Goal: Feedback & Contribution: Submit feedback/report problem

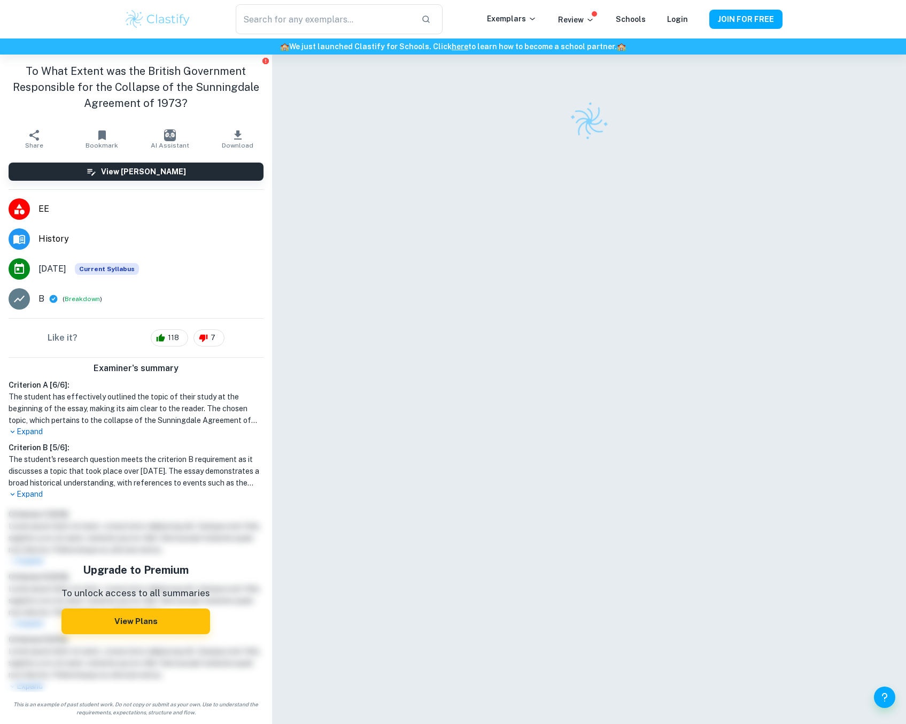
checkbox input "true"
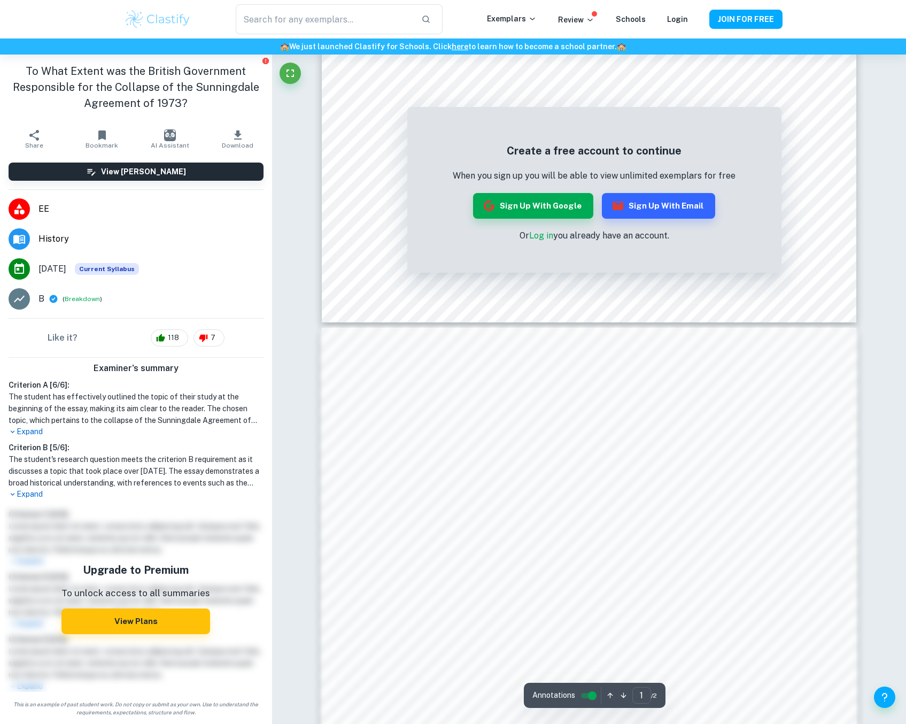
scroll to position [536, 0]
click at [537, 207] on button "Sign up with Google" at bounding box center [533, 206] width 120 height 26
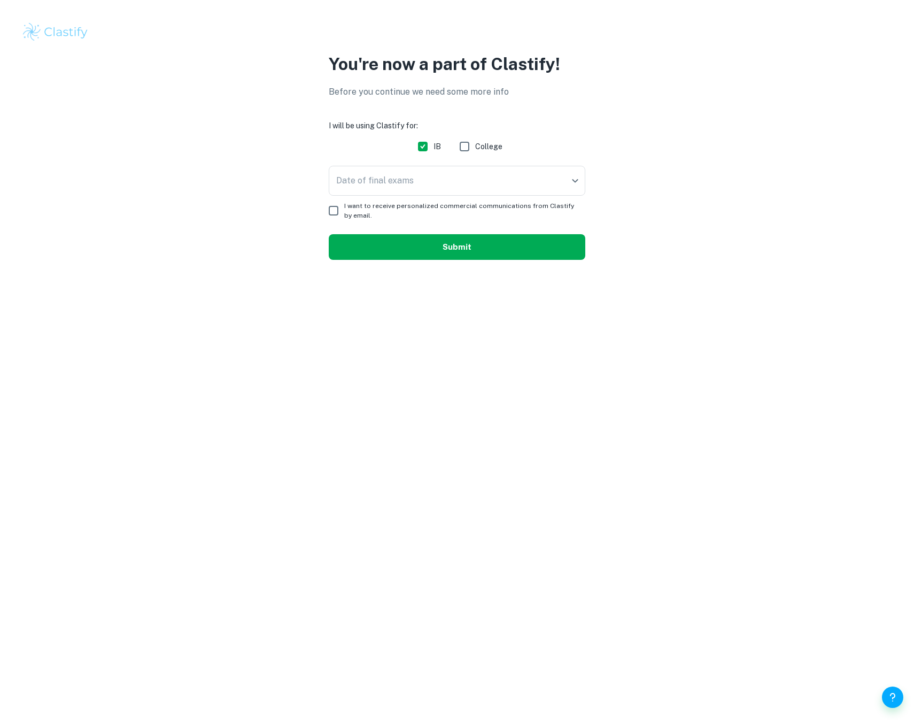
click at [433, 254] on button "Submit" at bounding box center [457, 247] width 257 height 26
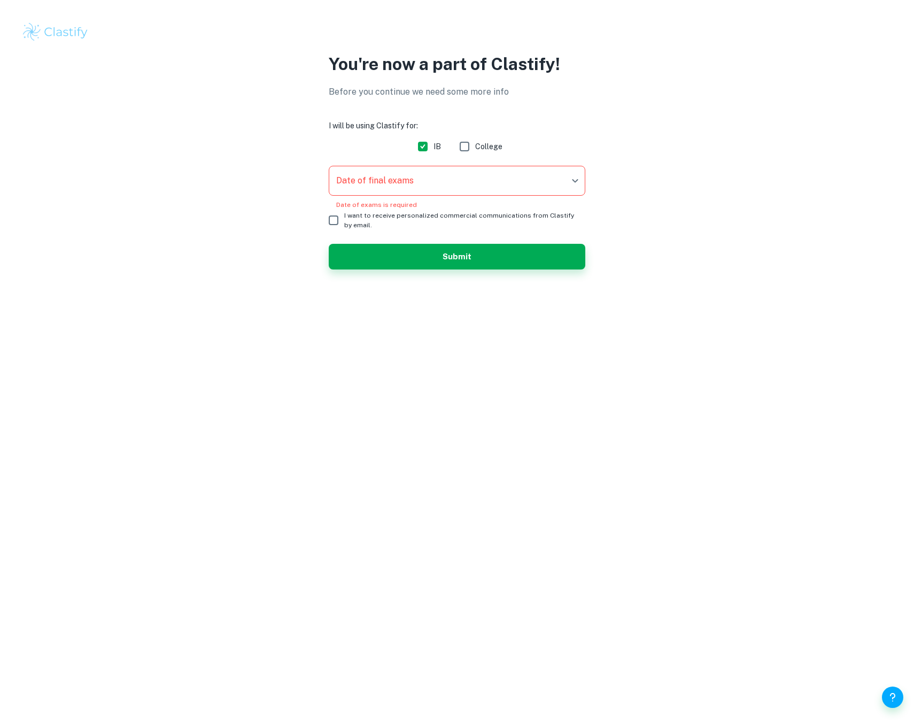
click at [431, 173] on body "We value your privacy We use cookies to enhance your browsing experience, serve…" at bounding box center [457, 362] width 914 height 724
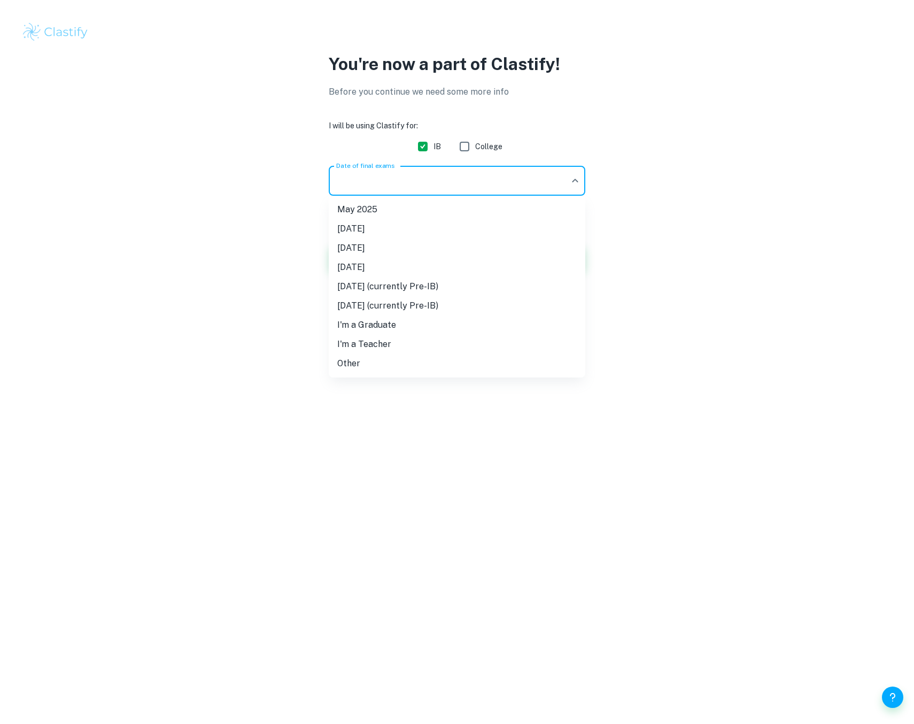
click at [404, 269] on li "[DATE]" at bounding box center [457, 267] width 257 height 19
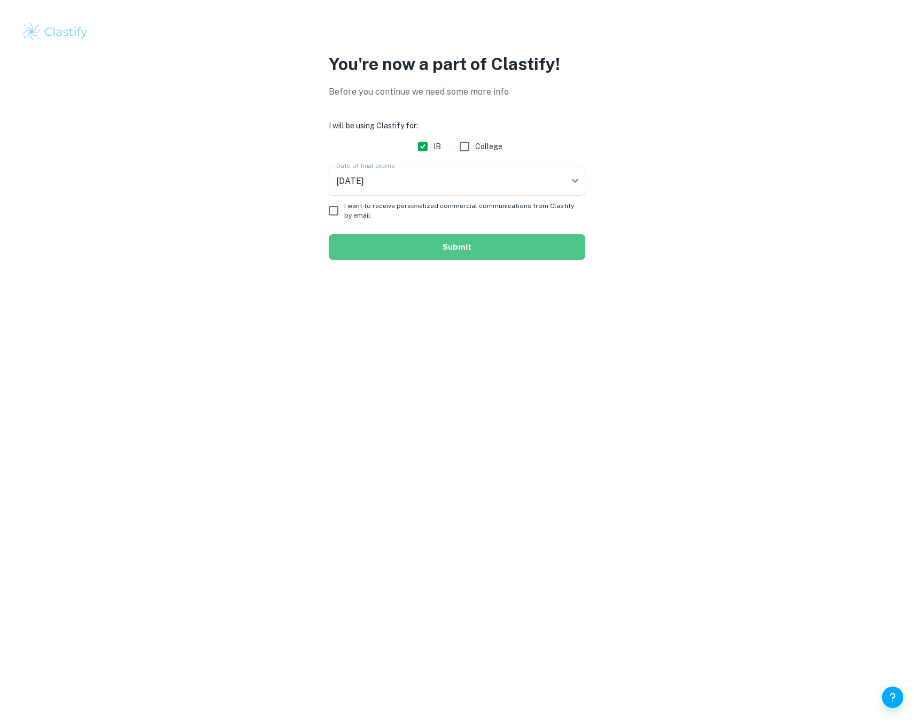
click at [419, 237] on button "Submit" at bounding box center [457, 247] width 257 height 26
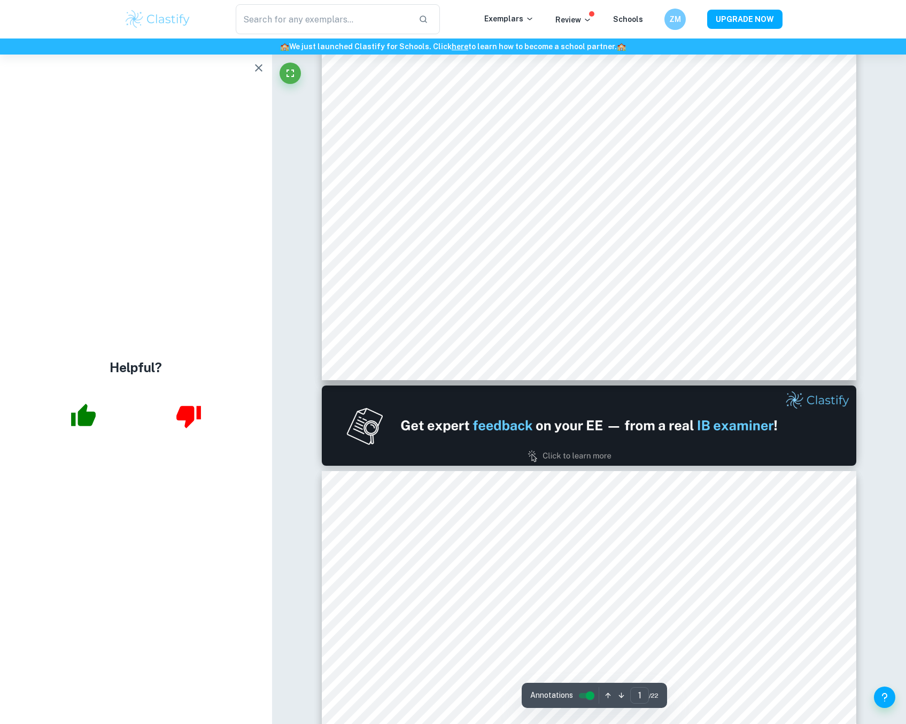
scroll to position [374, 0]
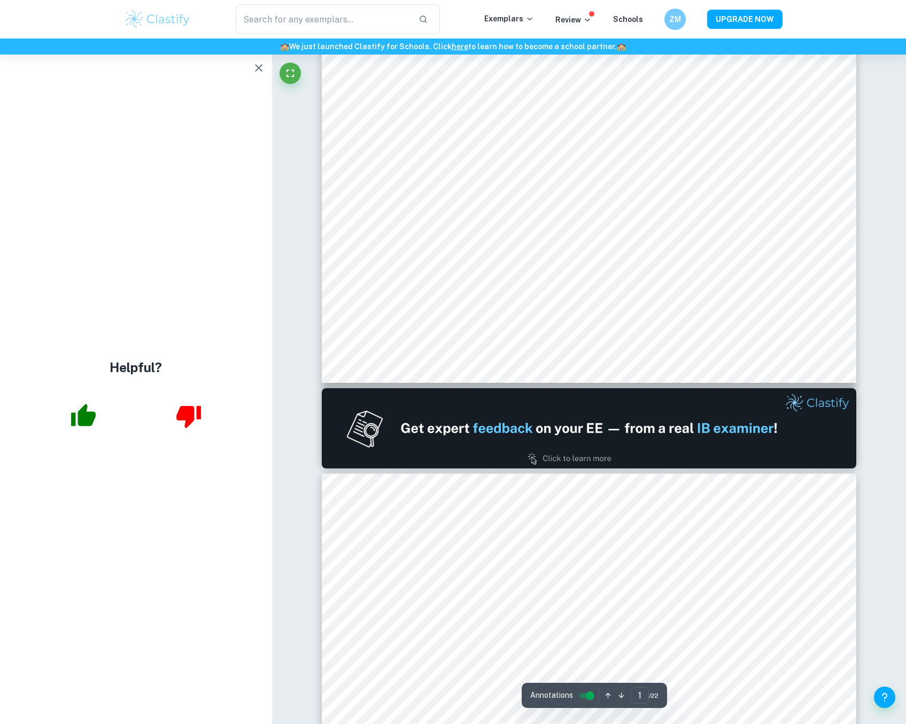
click at [267, 73] on button "button" at bounding box center [258, 67] width 21 height 21
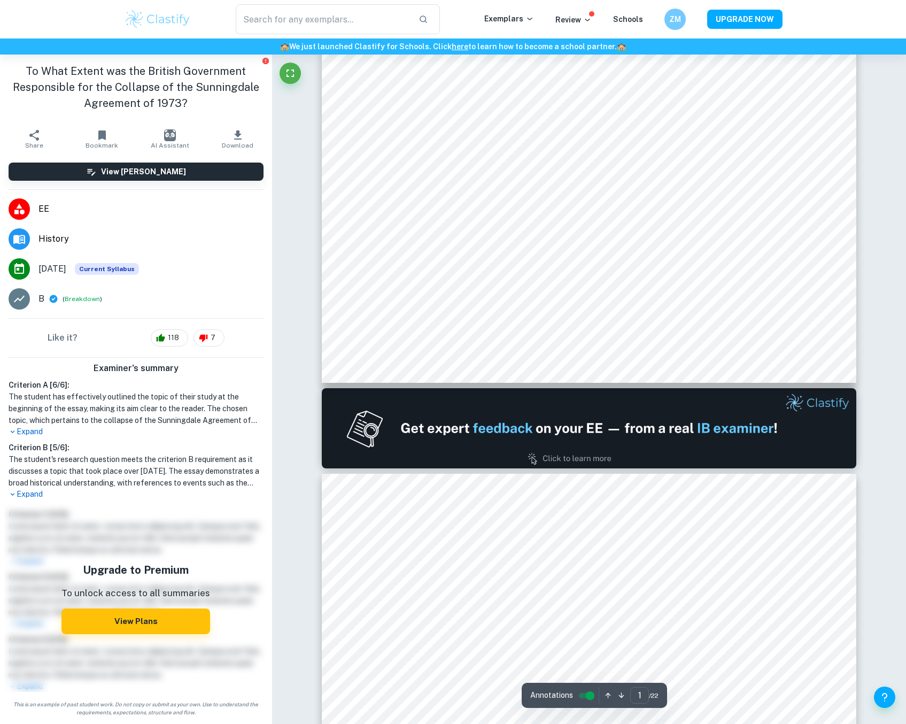
scroll to position [749, 0]
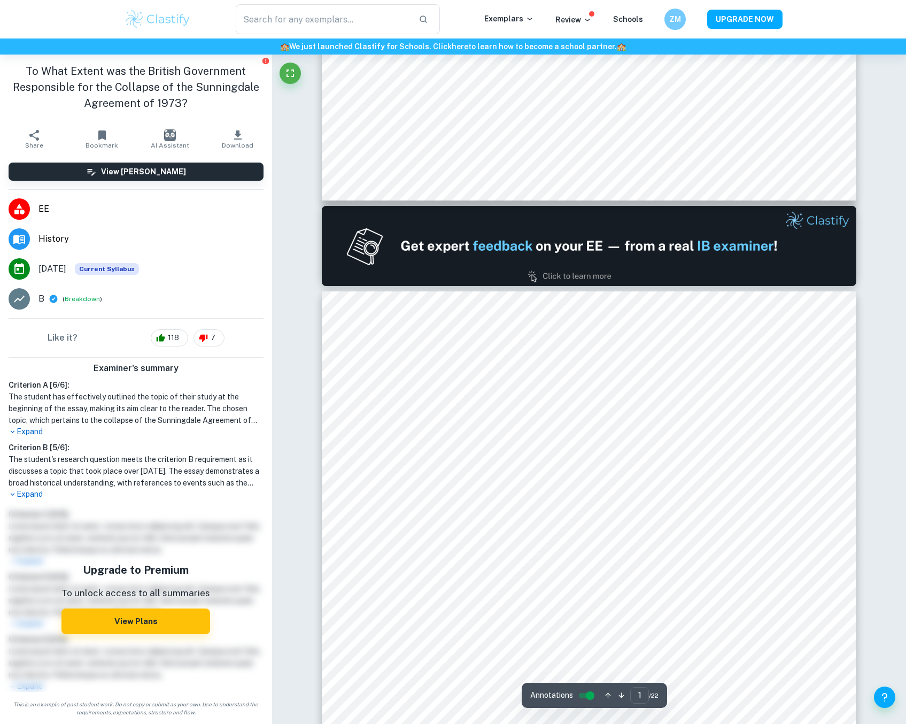
type input "2"
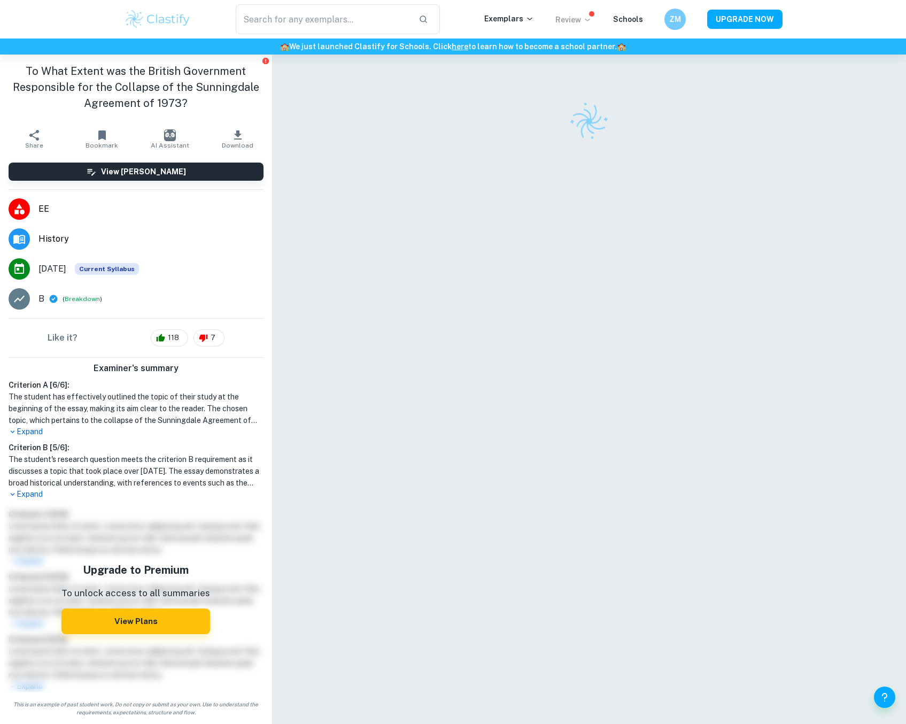
click at [576, 22] on p "Review" at bounding box center [574, 20] width 36 height 12
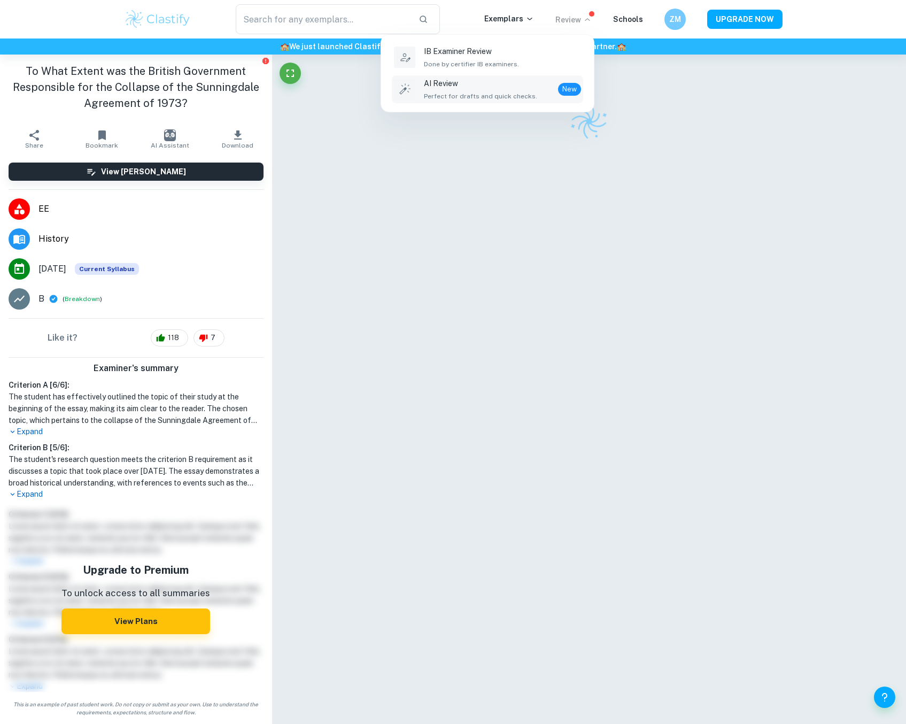
scroll to position [749, 0]
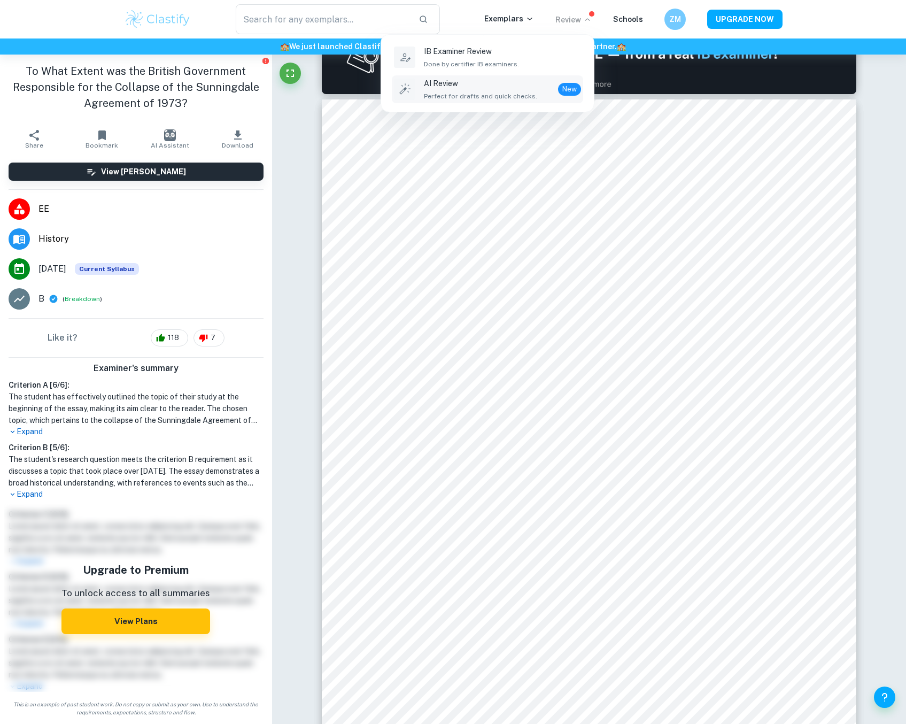
click at [499, 99] on span "Perfect for drafts and quick checks." at bounding box center [480, 96] width 113 height 10
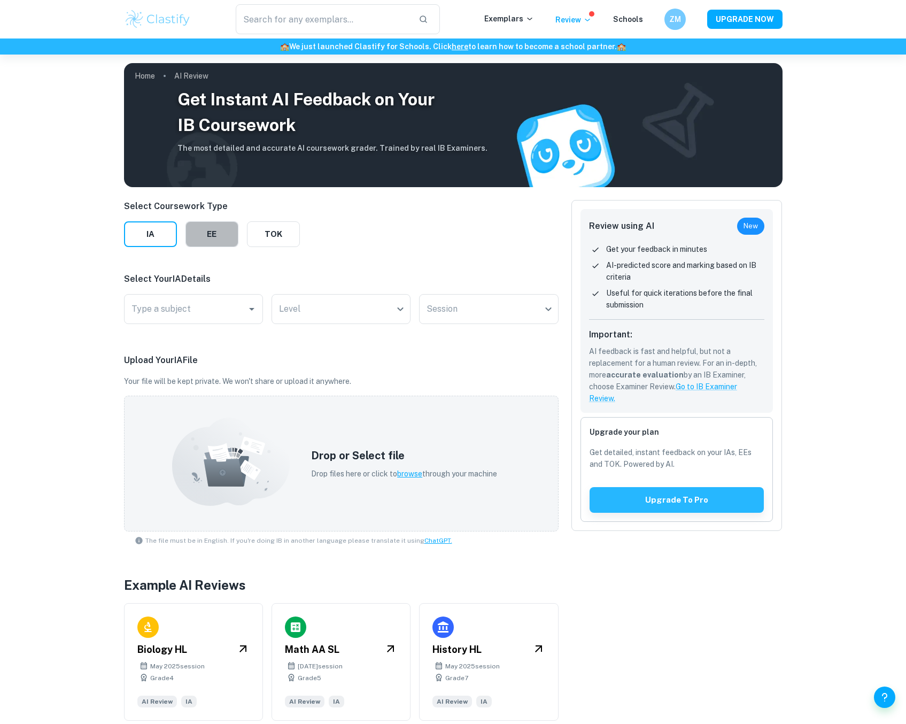
click at [218, 240] on button "EE" at bounding box center [212, 234] width 53 height 26
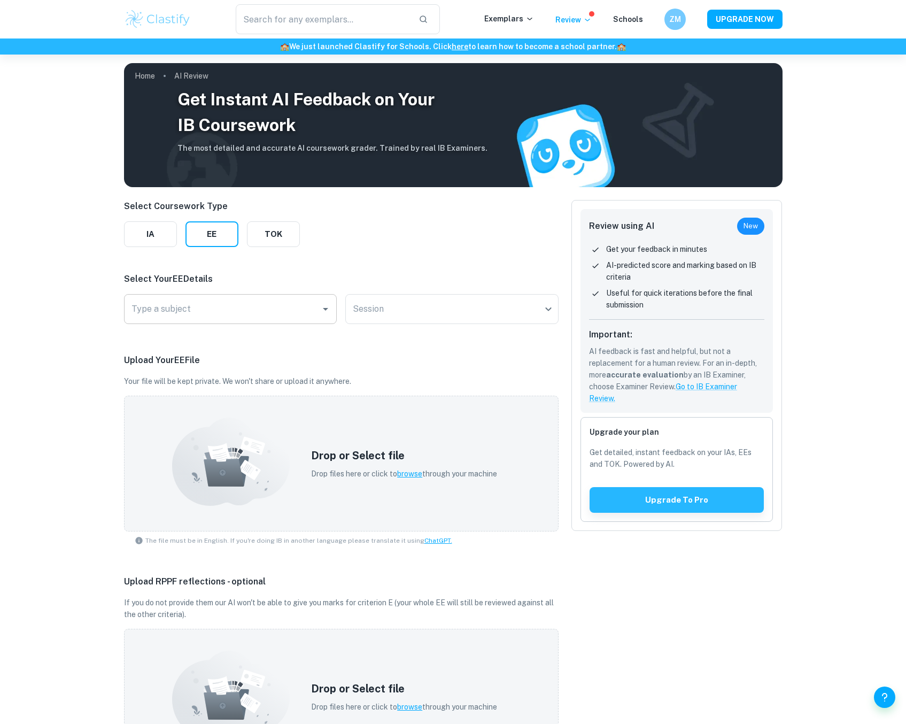
click at [214, 300] on input "Type a subject" at bounding box center [223, 309] width 188 height 20
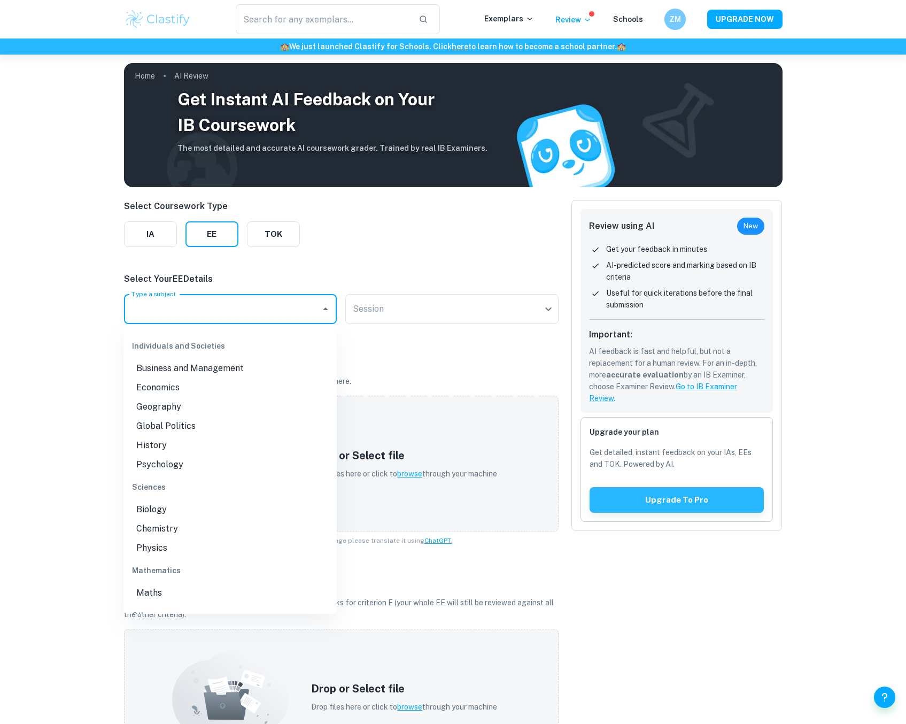
scroll to position [107, 0]
click at [164, 449] on li "History" at bounding box center [230, 442] width 213 height 19
type input "History"
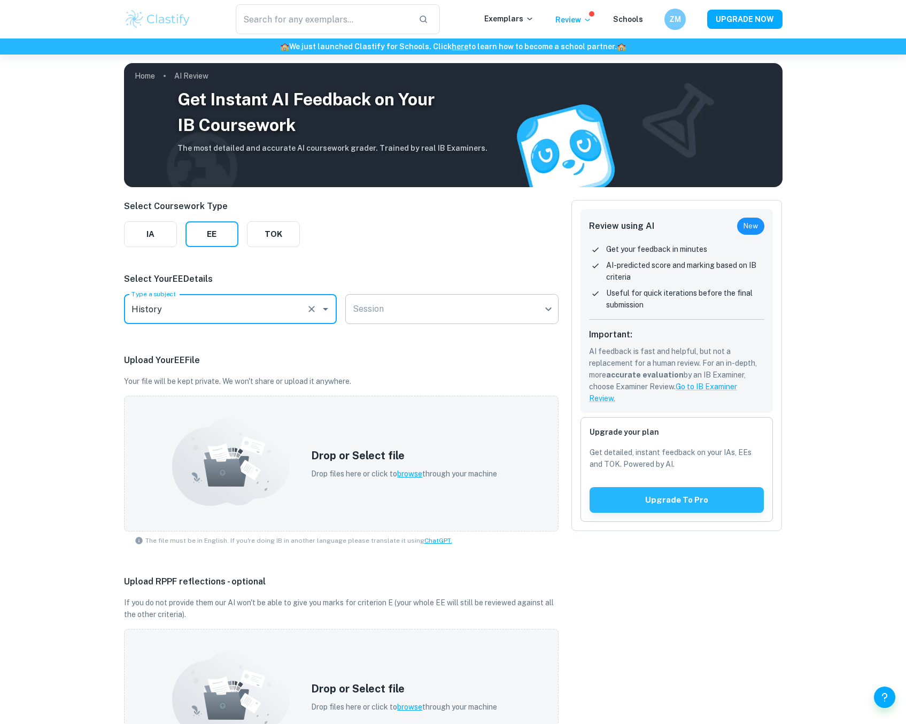
click at [444, 307] on body "We value your privacy We use cookies to enhance your browsing experience, serve…" at bounding box center [453, 417] width 906 height 724
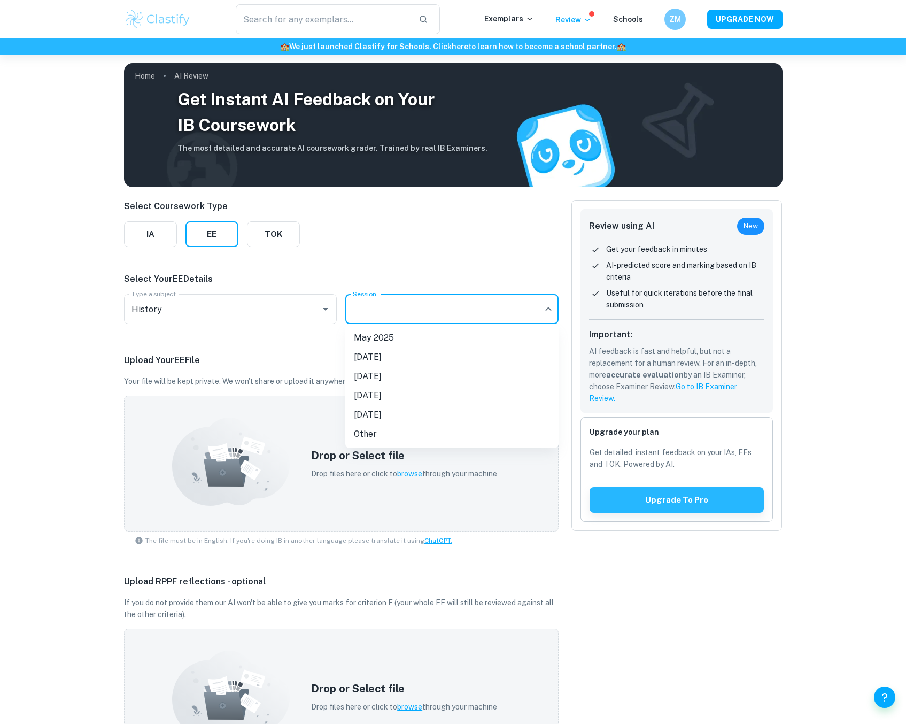
click at [419, 230] on div at bounding box center [453, 362] width 906 height 724
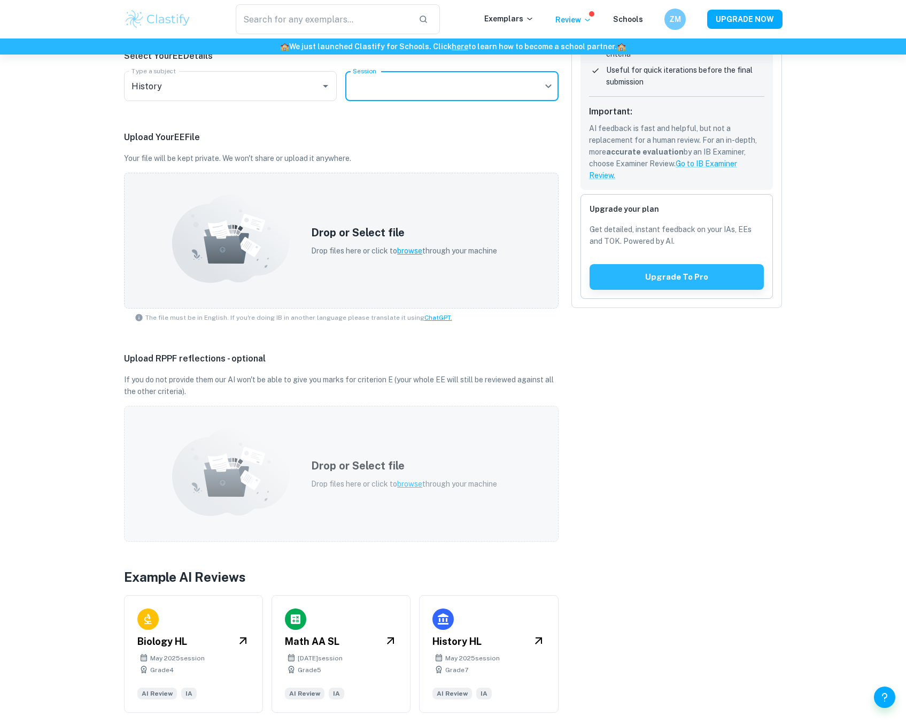
scroll to position [225, 0]
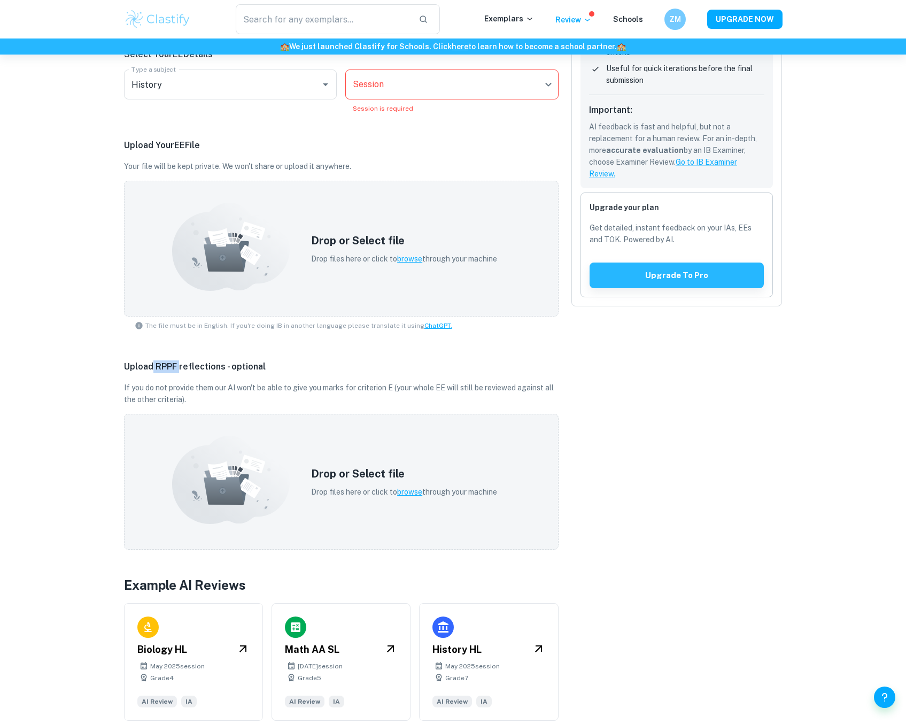
drag, startPoint x: 153, startPoint y: 356, endPoint x: 178, endPoint y: 363, distance: 26.2
click at [178, 363] on p "Upload RPPF reflections - optional" at bounding box center [341, 366] width 435 height 13
click at [177, 368] on p "Upload RPPF reflections - optional" at bounding box center [341, 366] width 435 height 13
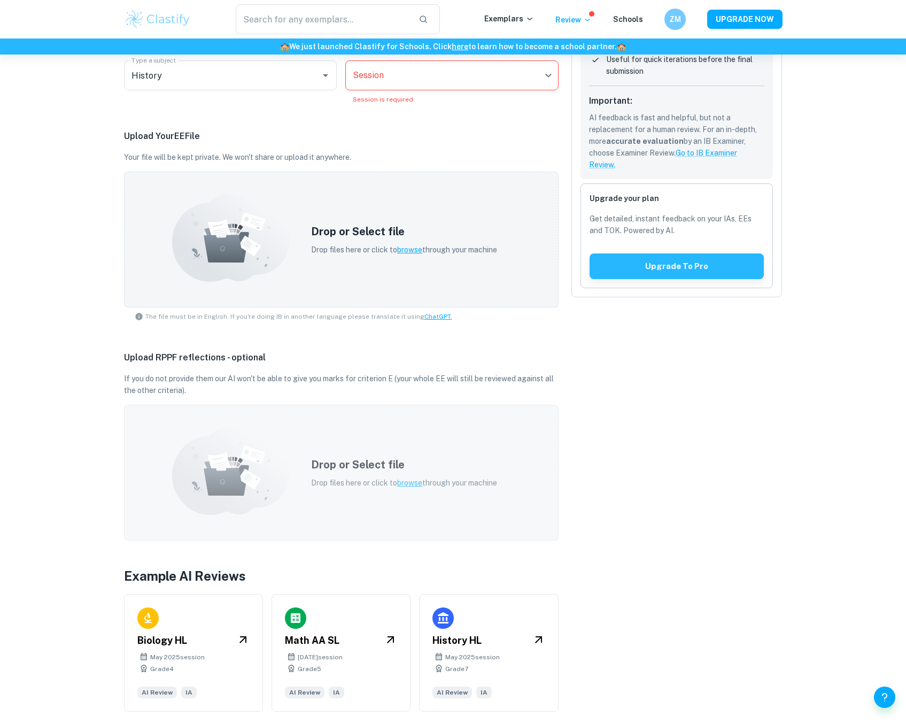
scroll to position [234, 0]
click at [461, 640] on h6 "History HL" at bounding box center [457, 638] width 49 height 15
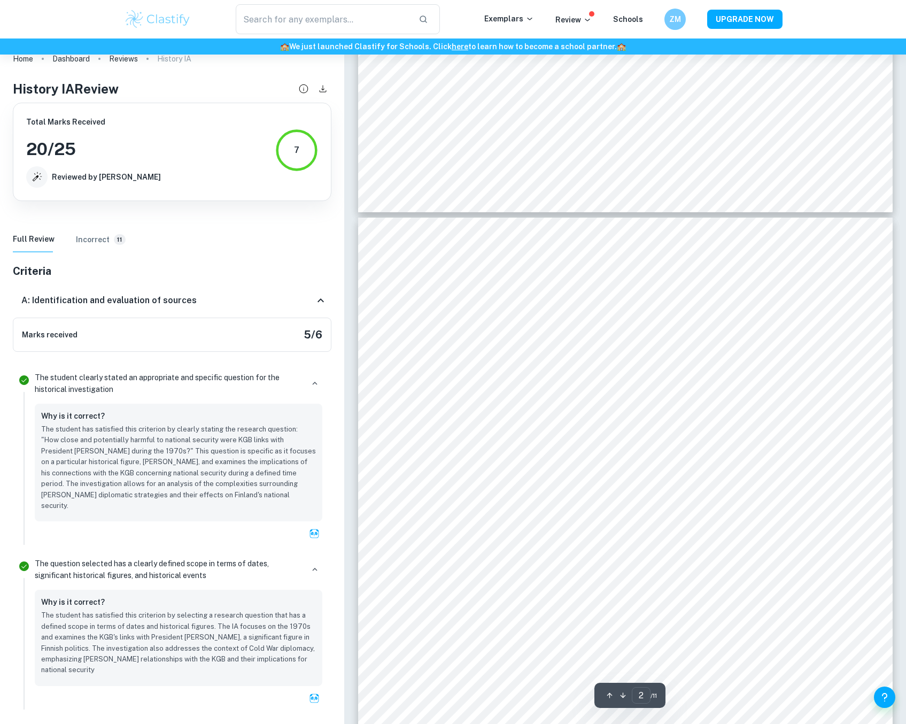
scroll to position [1063, 0]
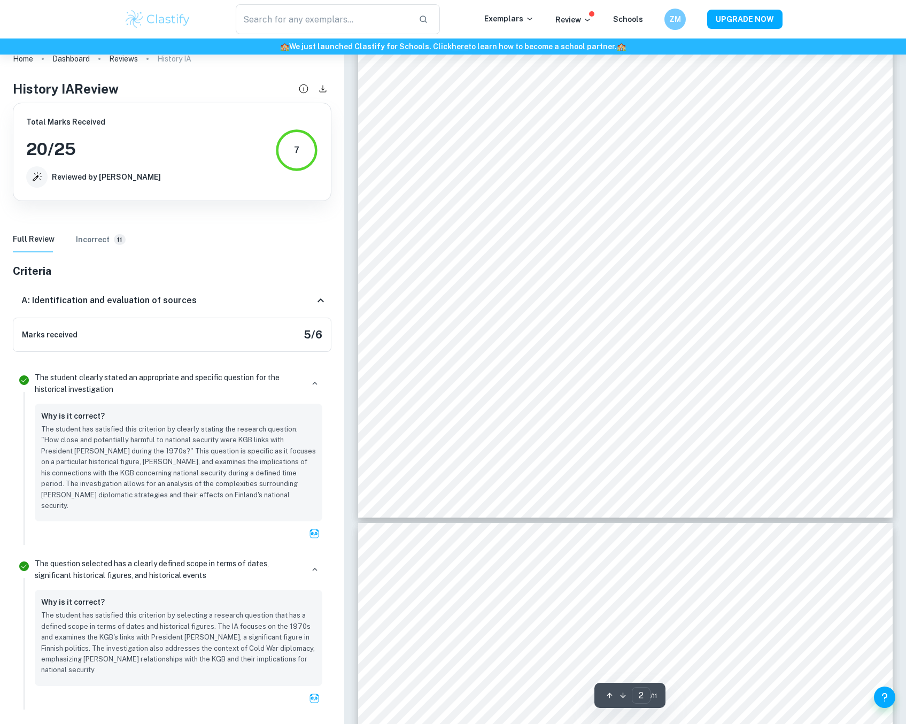
type input "1"
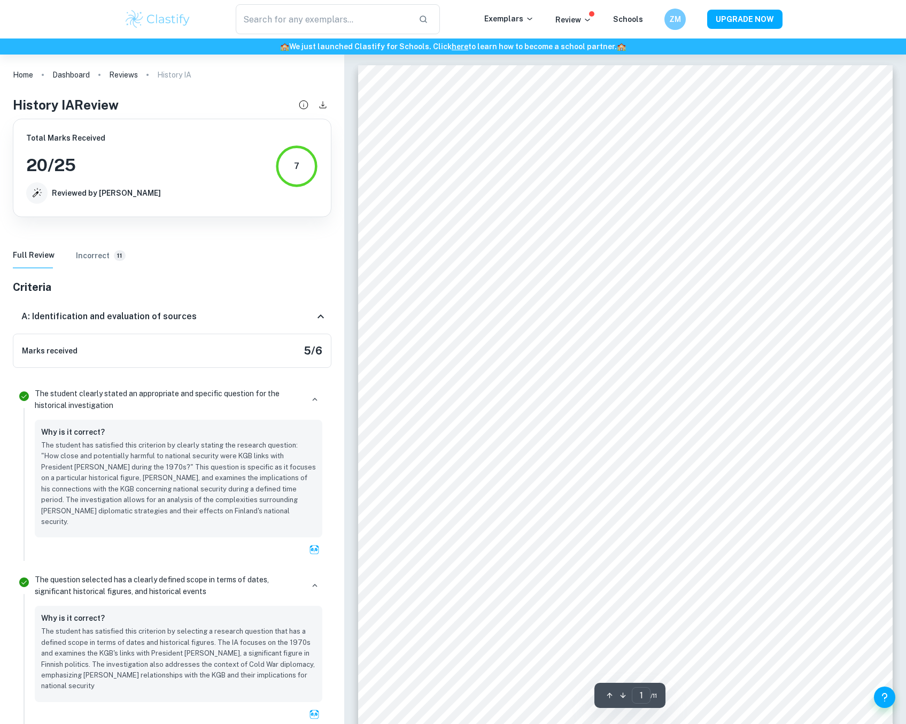
scroll to position [55, 0]
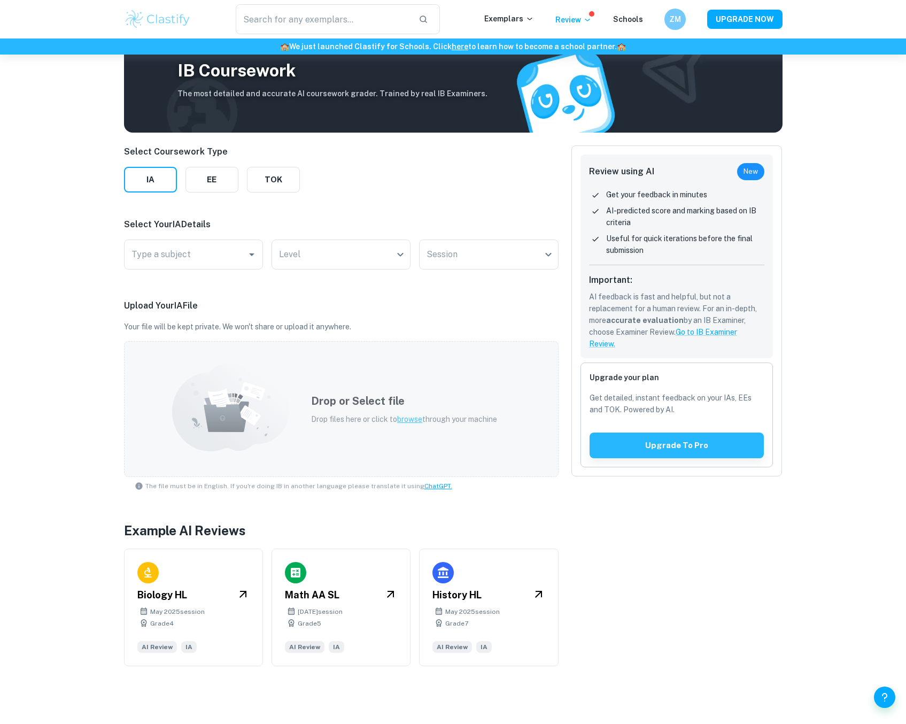
click at [430, 410] on div "Drop or Select file Drop files here or click to browse through your machine" at bounding box center [404, 409] width 212 height 58
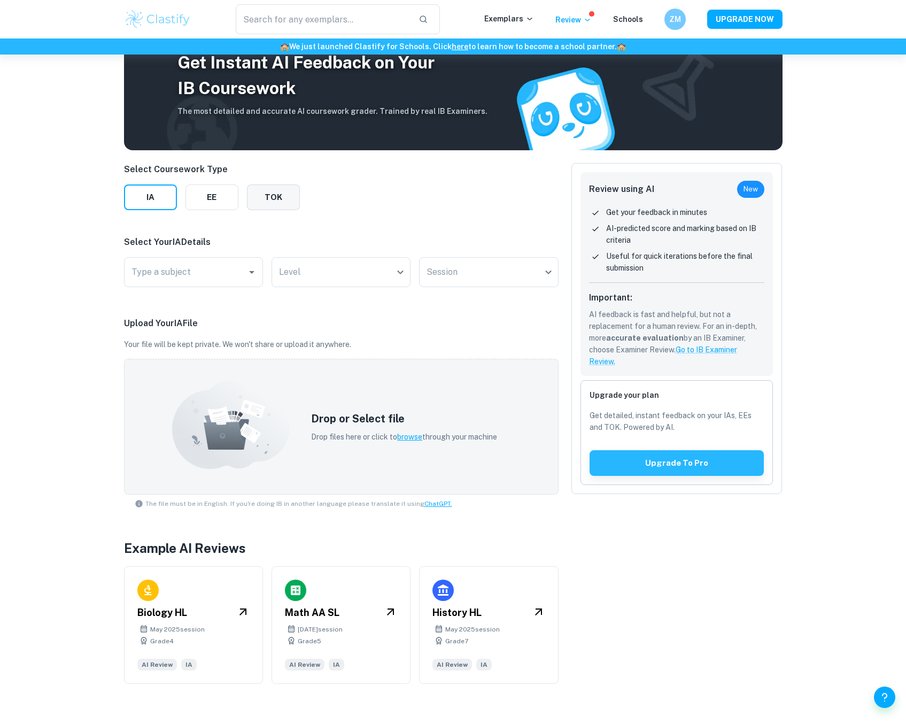
scroll to position [1, 0]
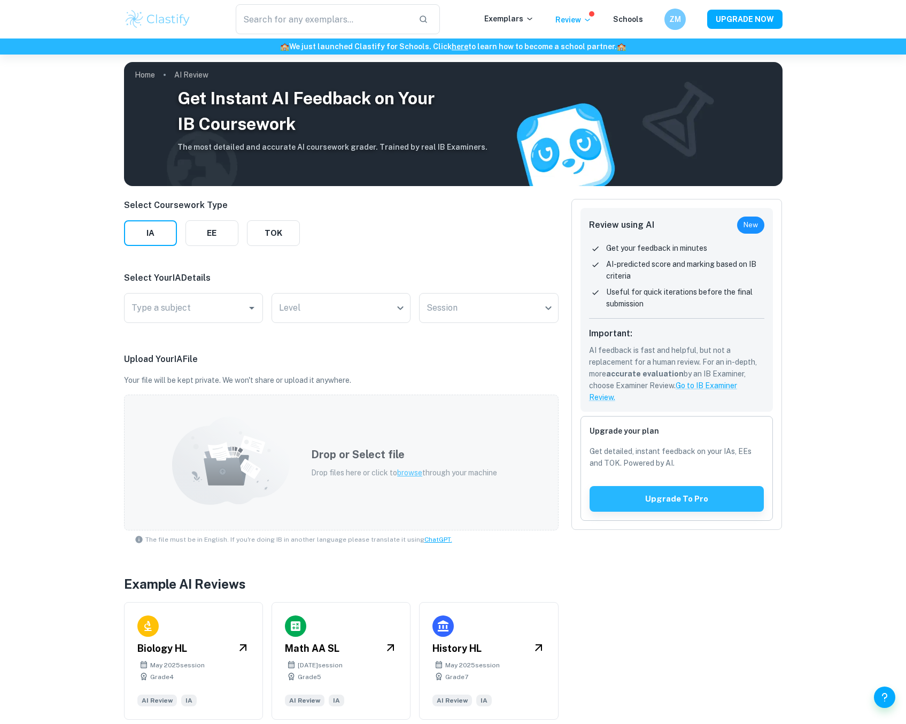
click at [536, 502] on div "Drop or Select file Drop files here or click to browse through your machine" at bounding box center [341, 463] width 435 height 136
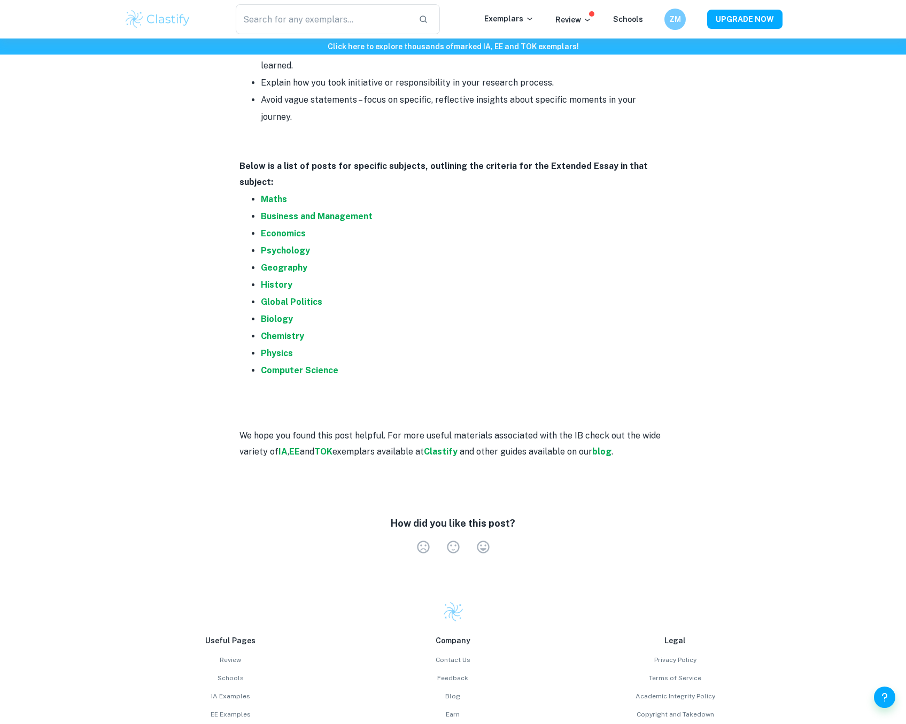
scroll to position [2085, 0]
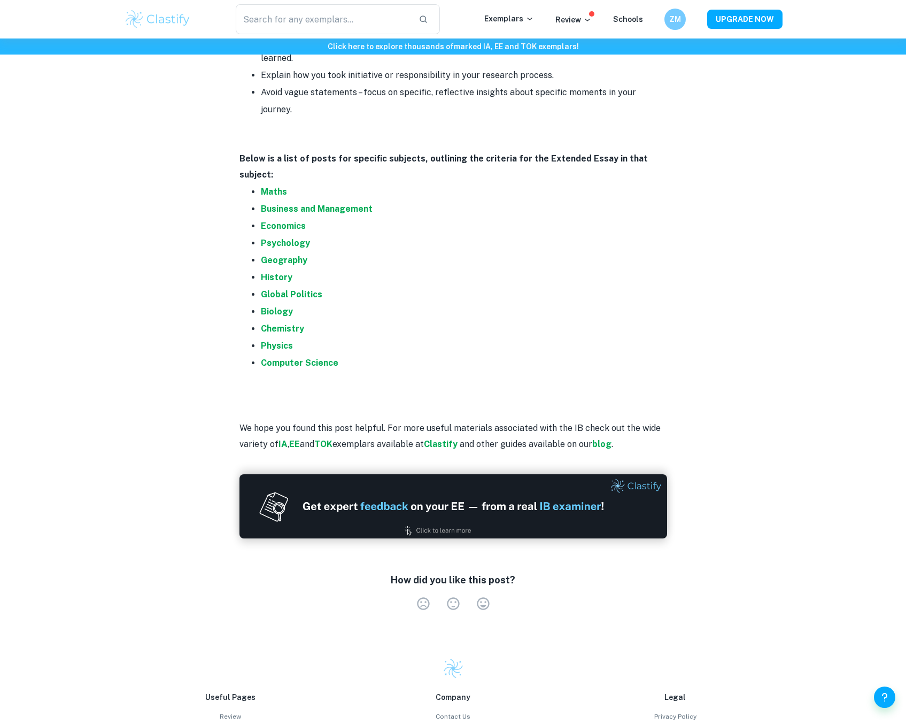
drag, startPoint x: 888, startPoint y: 402, endPoint x: 853, endPoint y: 261, distance: 144.9
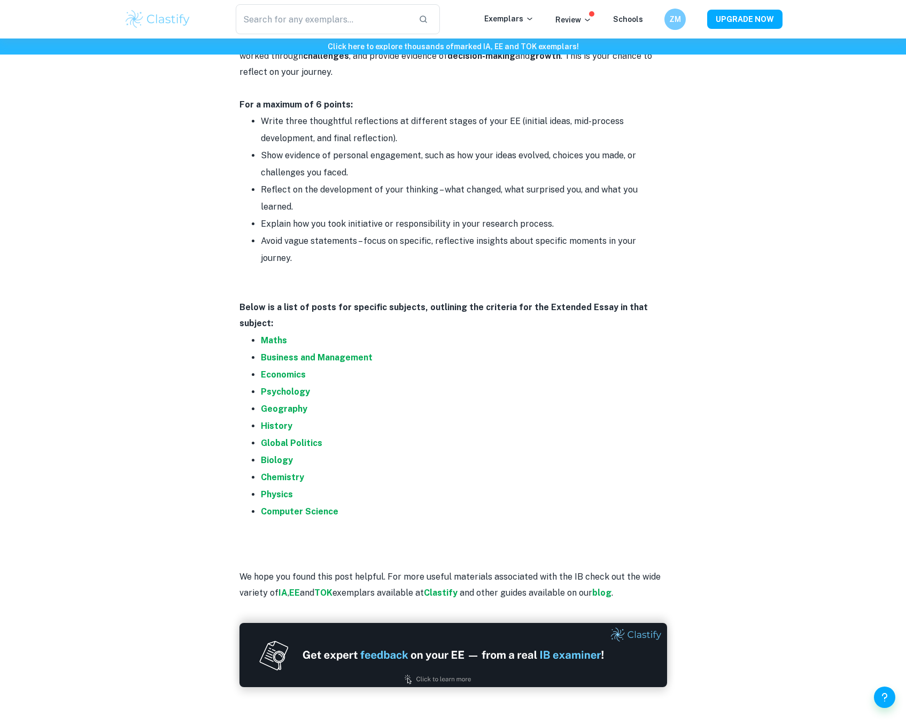
scroll to position [0, 0]
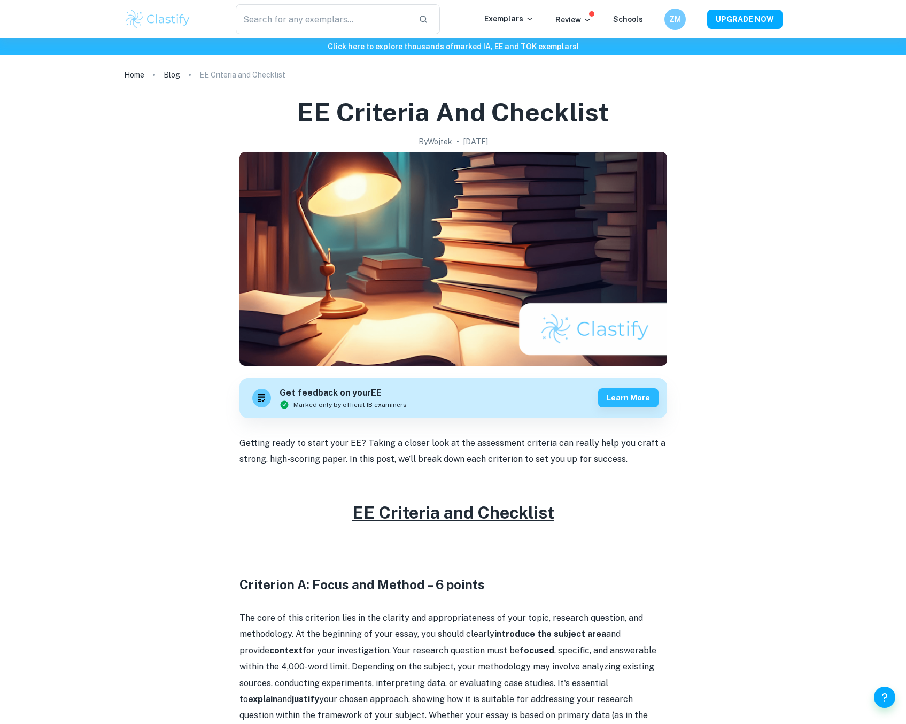
click at [583, 29] on div "​ Exemplars Review Schools ZM UPGRADE NOW" at bounding box center [453, 19] width 684 height 30
click at [580, 21] on p "Review" at bounding box center [574, 20] width 36 height 12
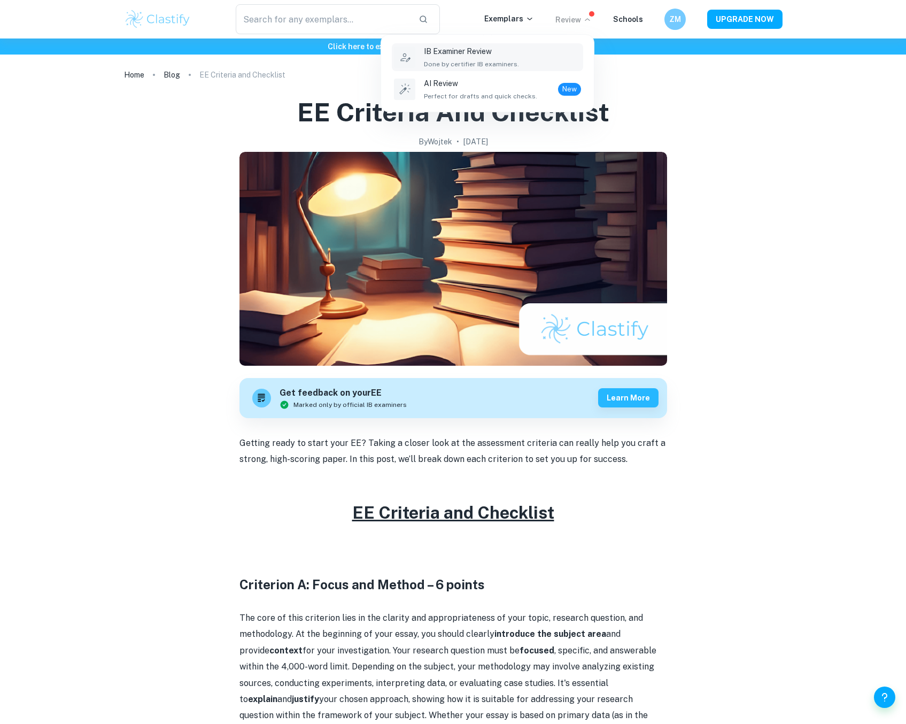
click at [521, 60] on div "IB Examiner Review Done by certifier IB examiners." at bounding box center [502, 57] width 157 height 24
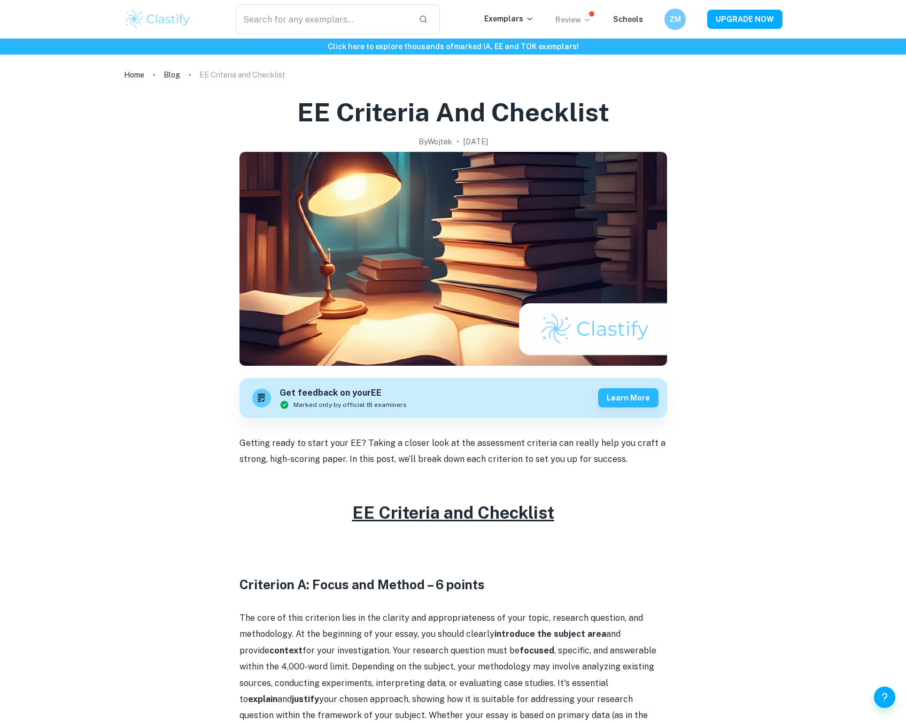
click at [564, 17] on p "Review" at bounding box center [574, 20] width 36 height 12
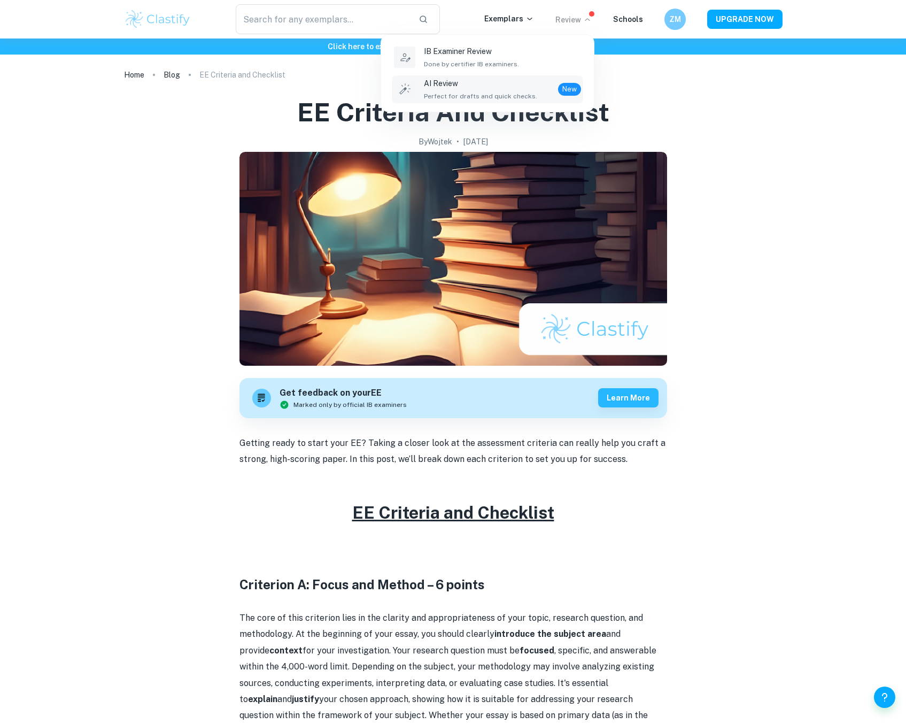
click at [451, 83] on p "AI Review" at bounding box center [480, 84] width 113 height 12
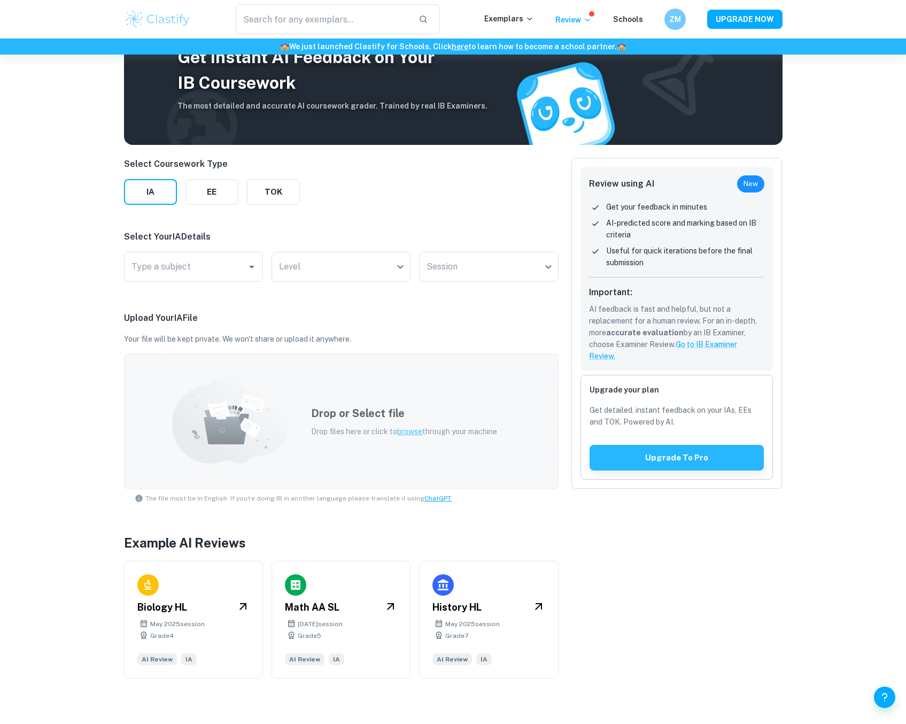
scroll to position [55, 0]
